Goal: Transaction & Acquisition: Purchase product/service

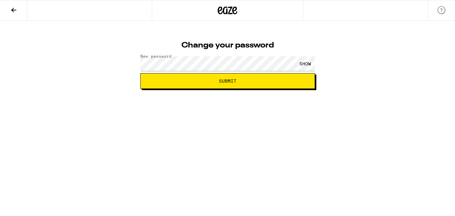
click at [307, 62] on div "SHOW" at bounding box center [305, 63] width 20 height 15
click at [243, 85] on button "Submit" at bounding box center [227, 81] width 175 height 16
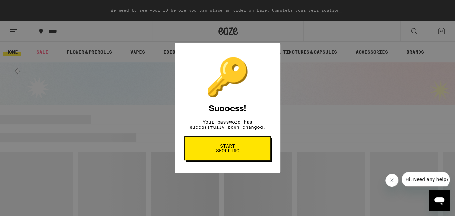
click at [222, 158] on button "Start shopping" at bounding box center [227, 148] width 86 height 24
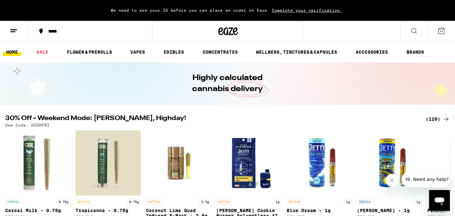
click at [438, 34] on icon at bounding box center [441, 31] width 6 height 6
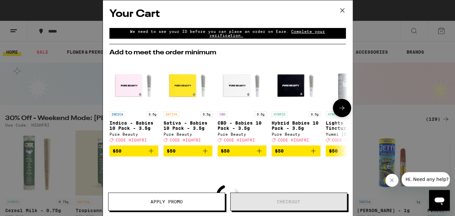
click at [152, 150] on icon "Add to bag" at bounding box center [151, 151] width 8 height 8
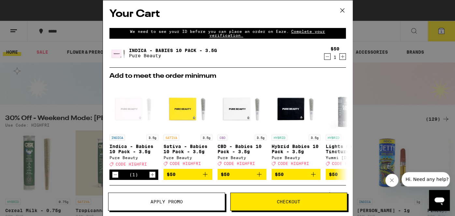
click at [146, 206] on button "Apply Promo" at bounding box center [166, 202] width 117 height 18
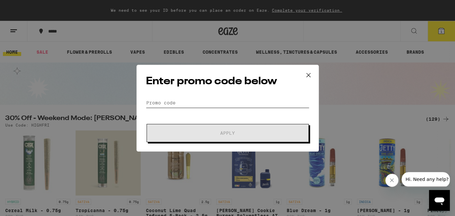
click at [195, 103] on input "Promo Code" at bounding box center [227, 103] width 163 height 10
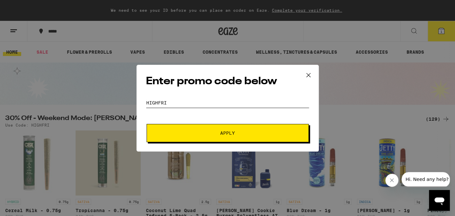
type input "highfri"
click at [147, 124] on button "Apply" at bounding box center [228, 133] width 162 height 18
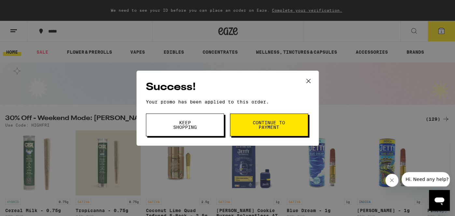
click at [256, 118] on button "Continue to payment" at bounding box center [269, 125] width 78 height 23
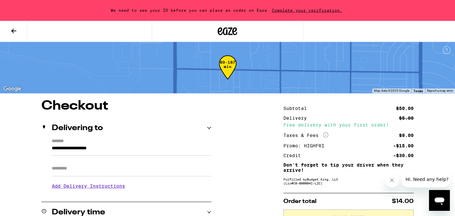
click at [15, 31] on icon at bounding box center [13, 31] width 5 height 5
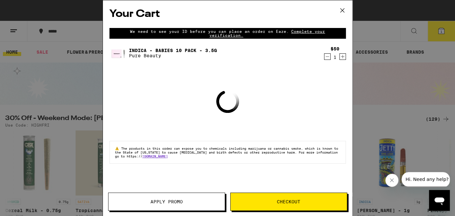
click at [342, 10] on icon at bounding box center [342, 10] width 4 height 4
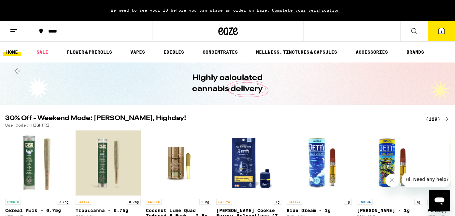
click at [12, 34] on icon at bounding box center [14, 31] width 8 height 8
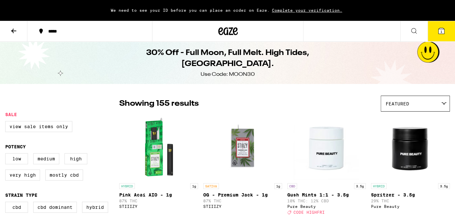
click at [20, 28] on button at bounding box center [13, 31] width 27 height 21
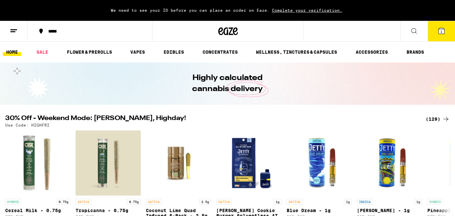
click at [15, 32] on line at bounding box center [12, 32] width 5 height 0
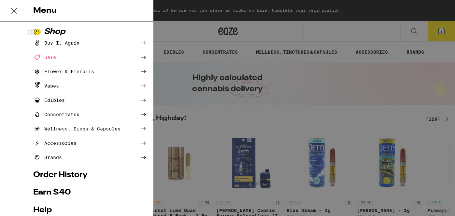
click at [69, 206] on link "Help" at bounding box center [90, 210] width 114 height 8
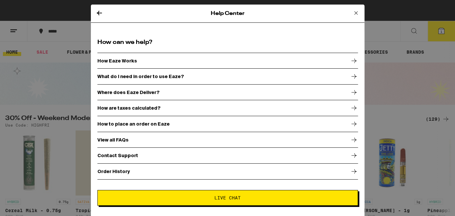
click at [10, 37] on div "Help Center How can we help? How Eaze Works What do I need in order to use Eaze…" at bounding box center [227, 108] width 455 height 216
click at [99, 12] on icon at bounding box center [99, 13] width 8 height 8
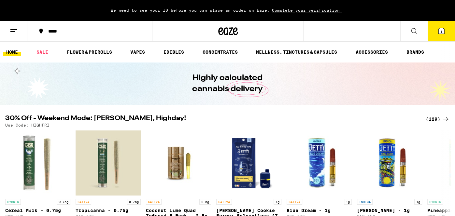
click at [15, 32] on icon at bounding box center [14, 31] width 8 height 8
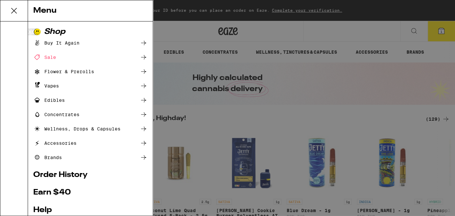
click at [72, 169] on ul "Shop Buy It Again Sale Flower & Prerolls Vapes Edibles Concentrates Wellness, D…" at bounding box center [90, 155] width 114 height 254
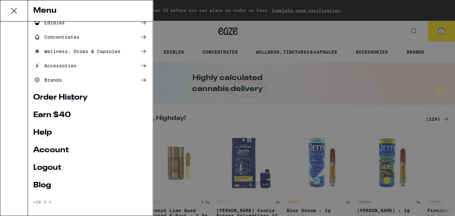
scroll to position [78, 0]
click at [53, 166] on link "Logout" at bounding box center [90, 168] width 114 height 8
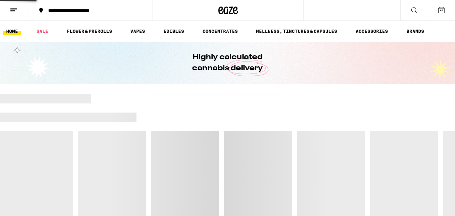
scroll to position [38, 0]
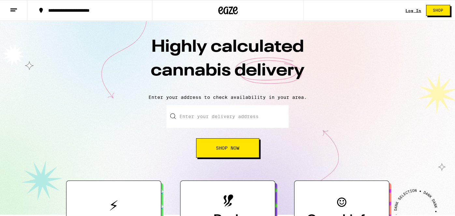
click at [411, 10] on link "Log In" at bounding box center [413, 10] width 16 height 4
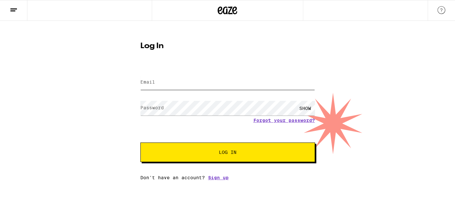
click at [266, 77] on input "Email" at bounding box center [227, 82] width 175 height 15
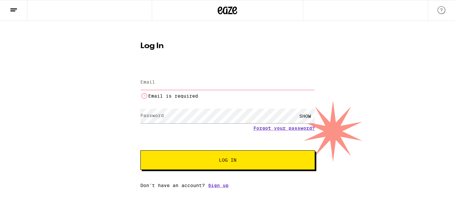
type input "[EMAIL_ADDRESS][DOMAIN_NAME]"
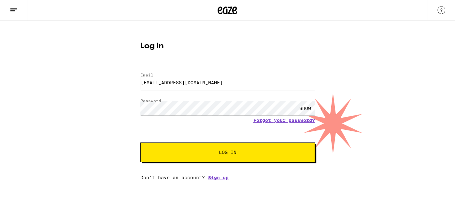
click at [140, 143] on button "Log In" at bounding box center [227, 153] width 175 height 20
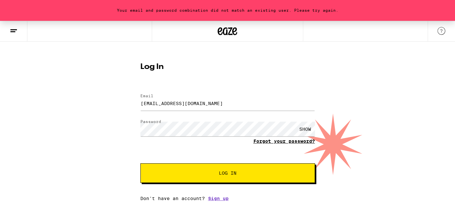
click at [278, 142] on link "Forgot your password?" at bounding box center [284, 141] width 62 height 5
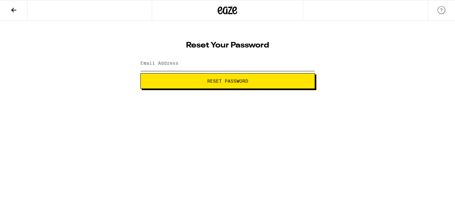
click at [214, 67] on input "Email Address" at bounding box center [227, 63] width 175 height 15
type input "[EMAIL_ADDRESS][DOMAIN_NAME]"
click at [140, 73] on button "Reset Password" at bounding box center [227, 81] width 175 height 16
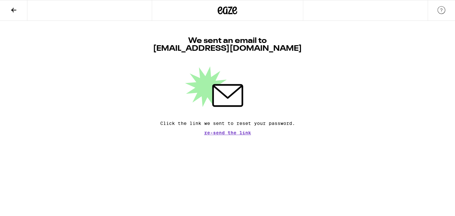
click at [14, 10] on icon at bounding box center [14, 10] width 8 height 8
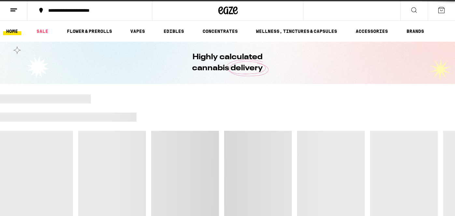
click at [12, 13] on icon at bounding box center [14, 10] width 8 height 8
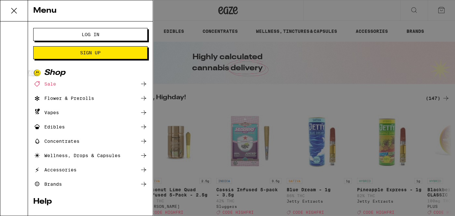
click at [78, 34] on span "Log In" at bounding box center [91, 34] width 62 height 5
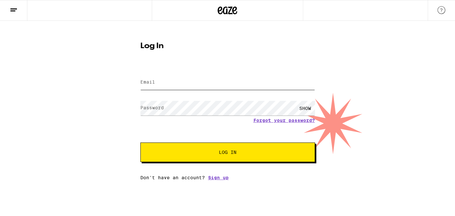
click at [175, 76] on input "Email" at bounding box center [227, 82] width 175 height 15
type input "[EMAIL_ADDRESS][DOMAIN_NAME]"
click at [140, 143] on button "Log In" at bounding box center [227, 153] width 175 height 20
